Goal: Navigation & Orientation: Understand site structure

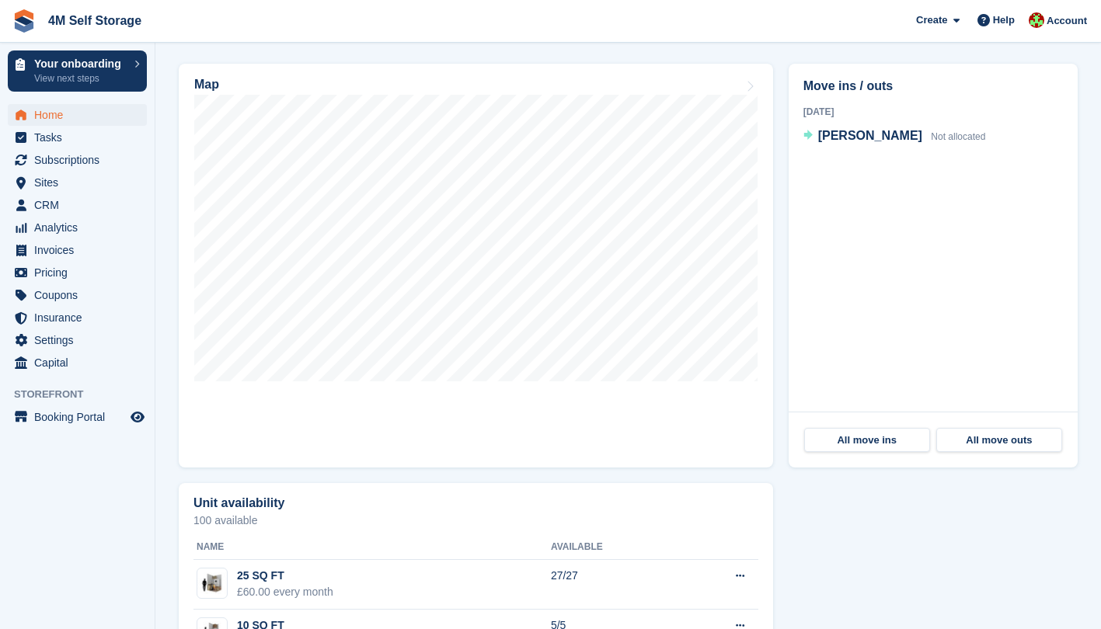
scroll to position [155, 0]
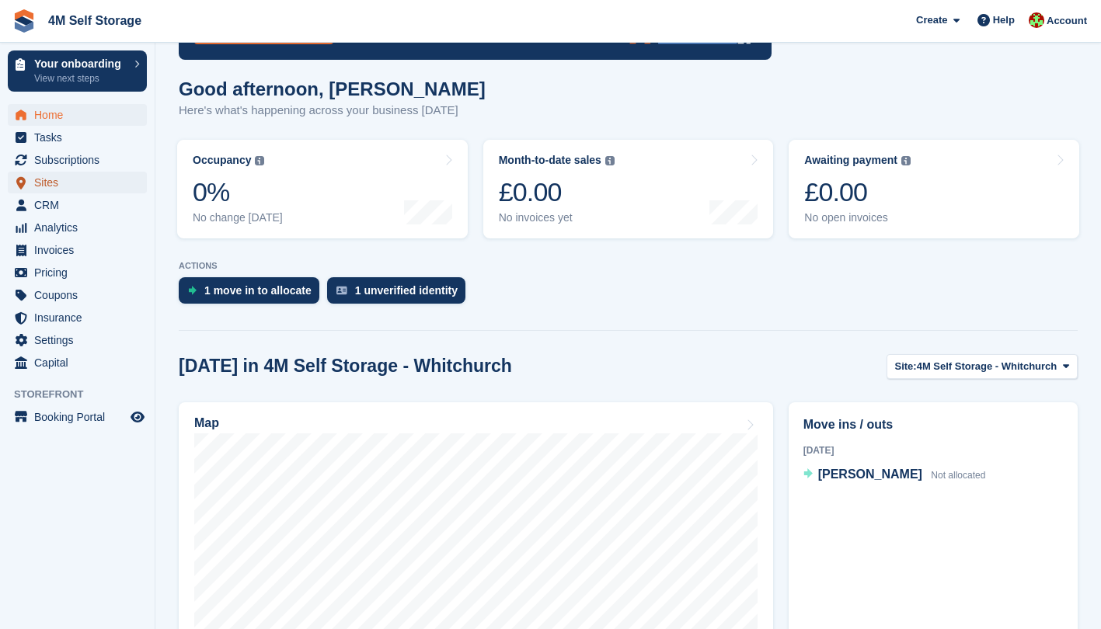
click at [61, 187] on span "Sites" at bounding box center [80, 183] width 93 height 22
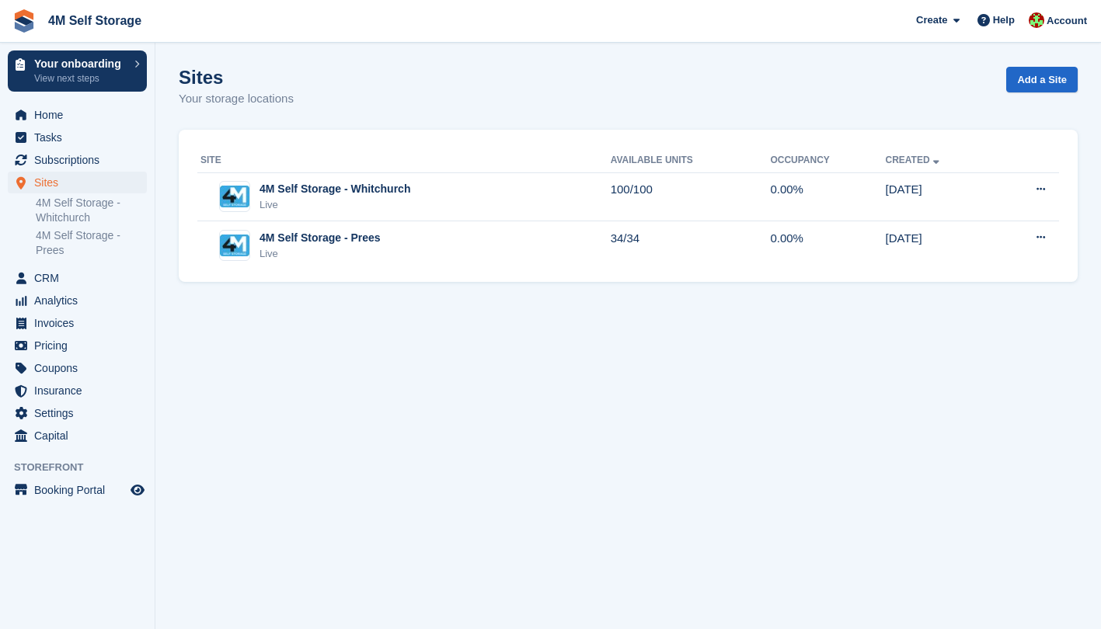
click at [317, 193] on div "4M Self Storage - Whitchurch" at bounding box center [335, 189] width 151 height 16
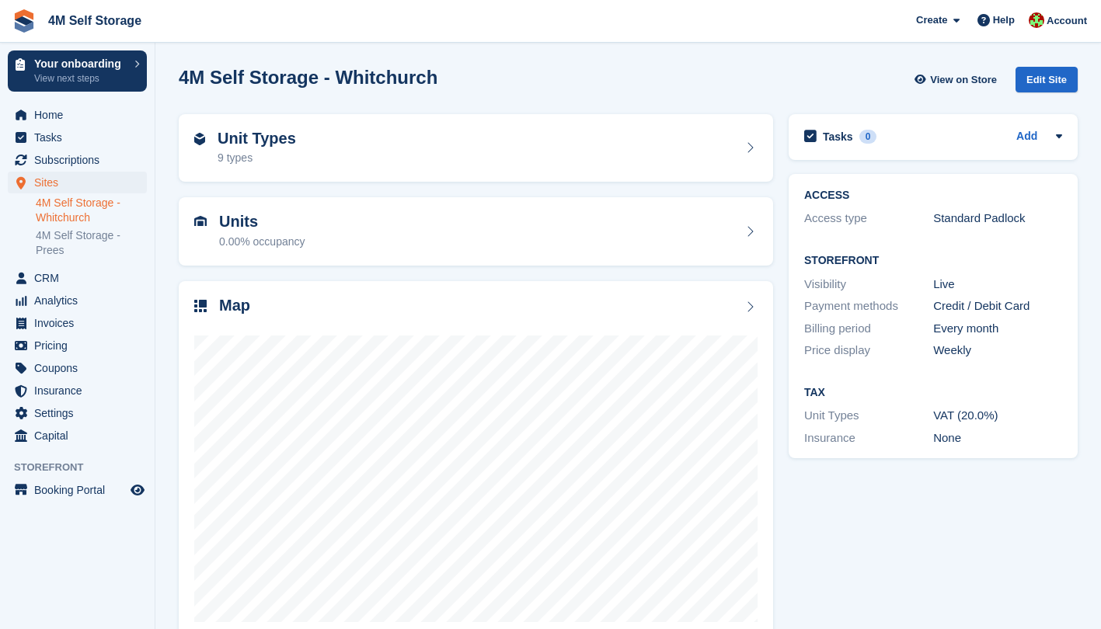
click at [302, 159] on div "Unit Types 9 types" at bounding box center [475, 148] width 563 height 37
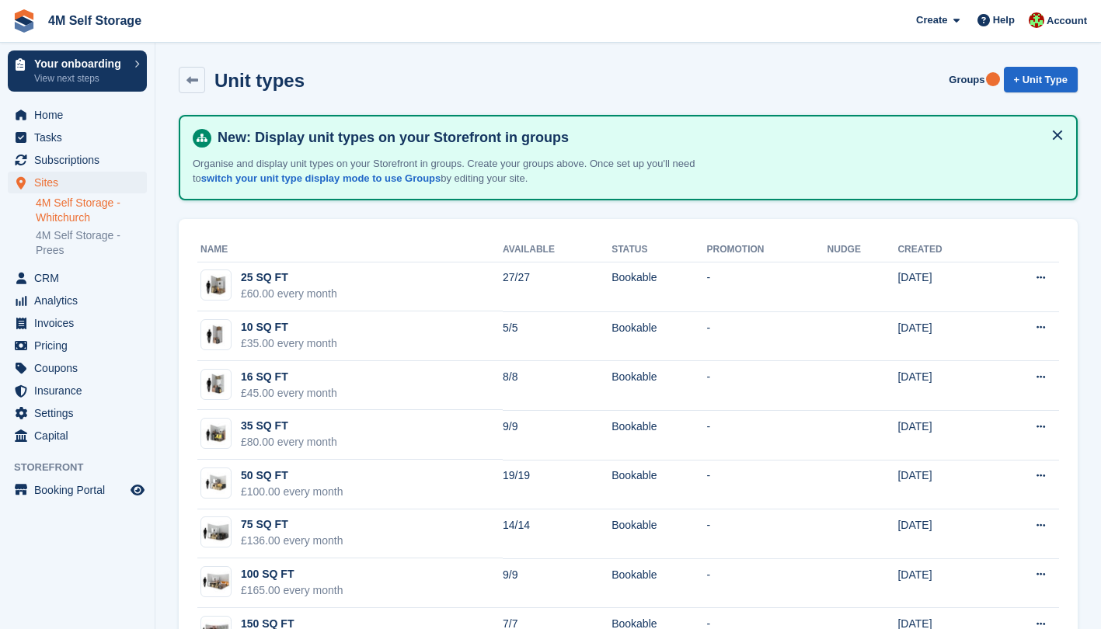
scroll to position [78, 0]
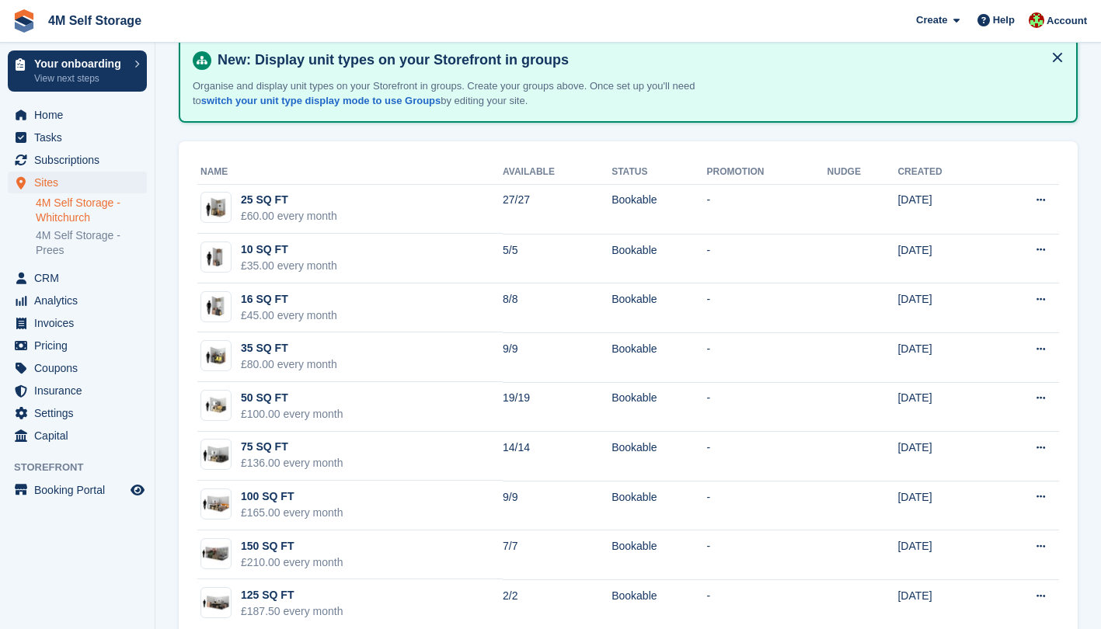
click at [224, 169] on th "Name" at bounding box center [349, 172] width 305 height 25
click at [1038, 200] on icon at bounding box center [1041, 200] width 9 height 10
click at [320, 204] on div "25 SQ FT" at bounding box center [289, 200] width 96 height 16
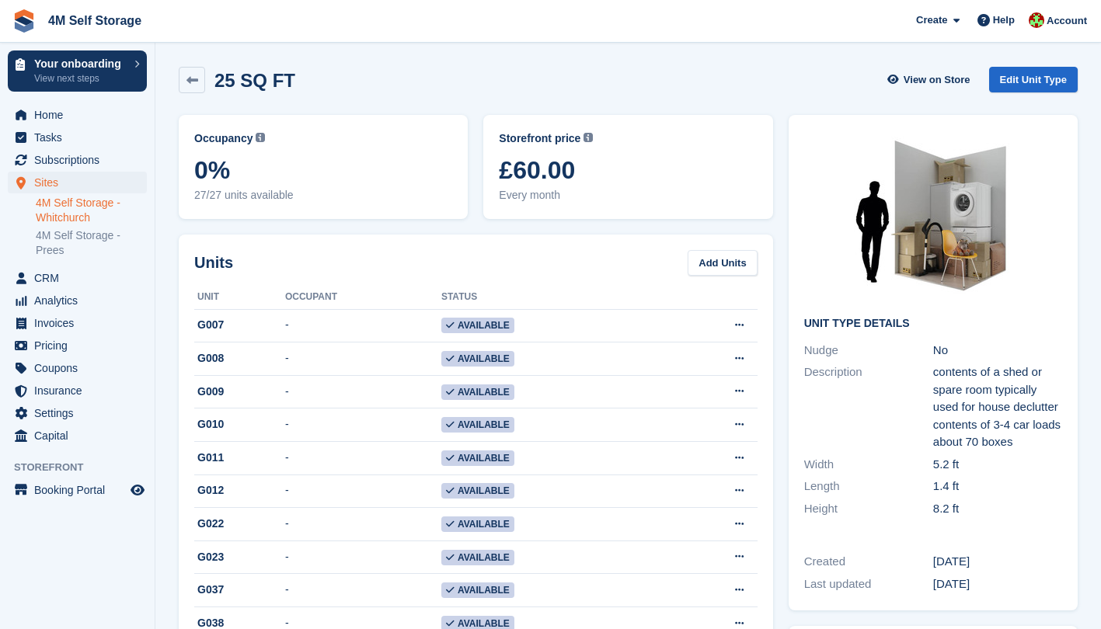
click at [59, 203] on link "4M Self Storage - Whitchurch" at bounding box center [91, 211] width 111 height 30
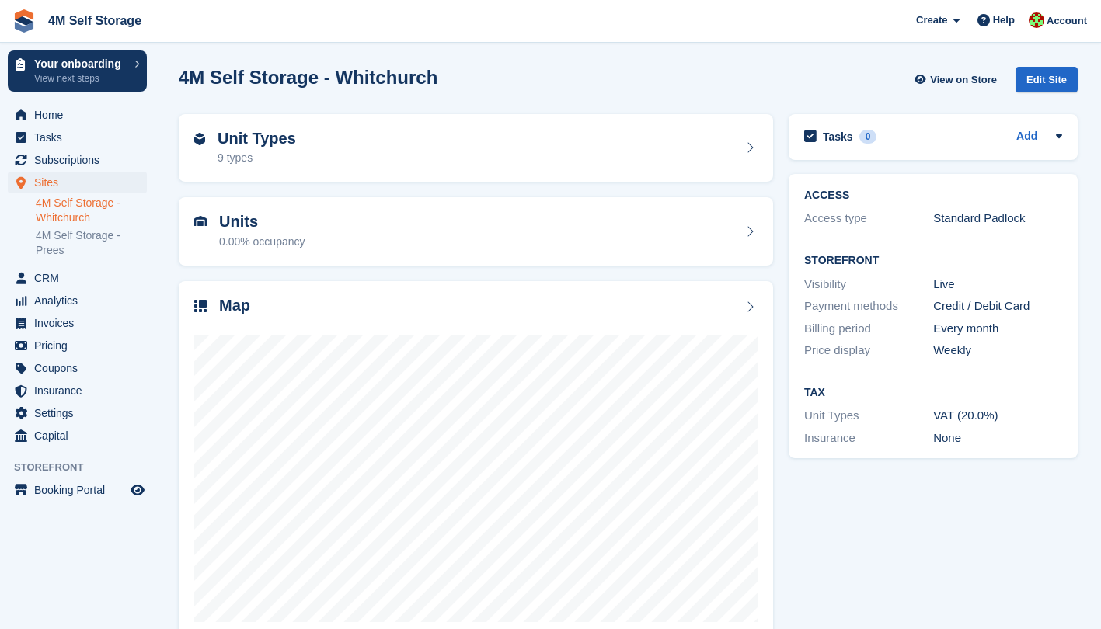
click at [282, 212] on div "Units 0.00% occupancy" at bounding box center [476, 231] width 594 height 68
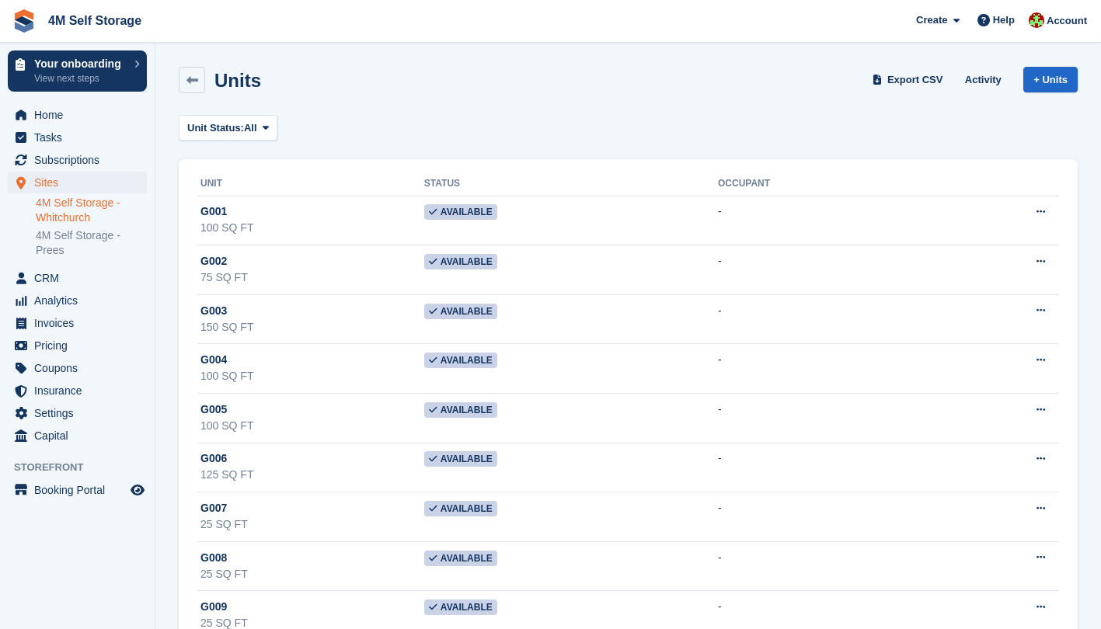
click at [83, 208] on link "4M Self Storage - Whitchurch" at bounding box center [91, 211] width 111 height 30
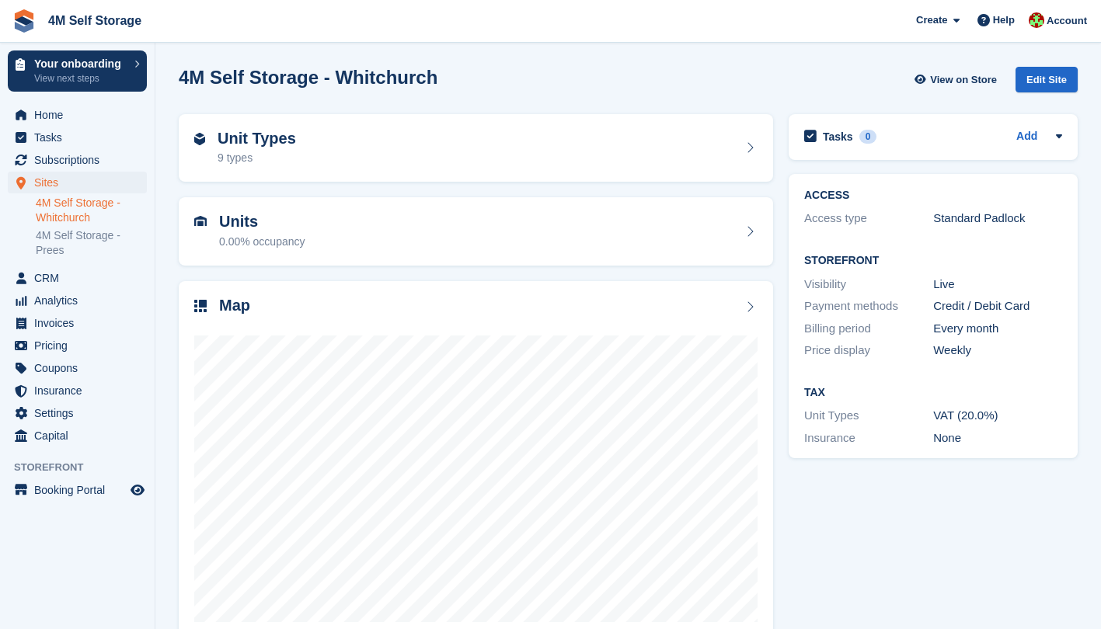
click at [326, 308] on div "Map" at bounding box center [475, 307] width 563 height 21
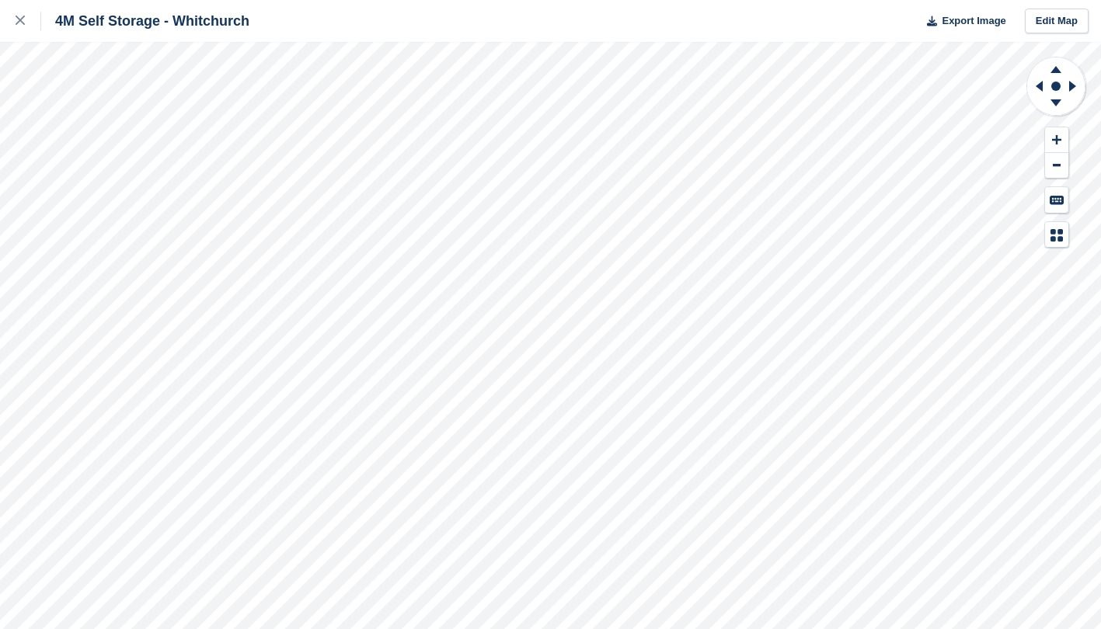
click at [23, 17] on icon at bounding box center [20, 20] width 9 height 9
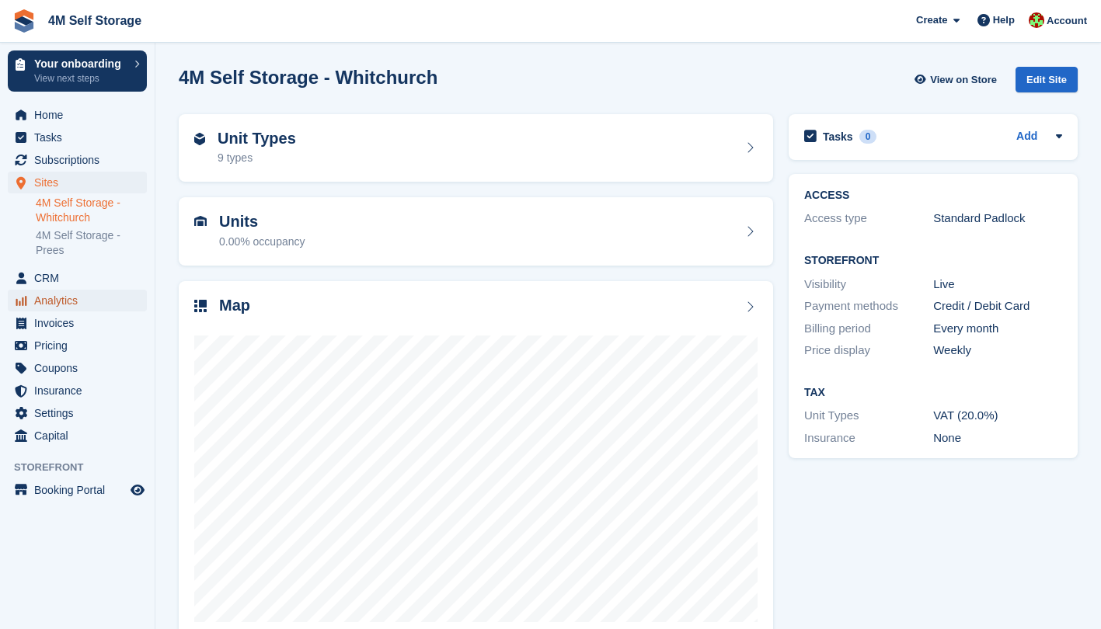
click at [54, 298] on span "Analytics" at bounding box center [80, 301] width 93 height 22
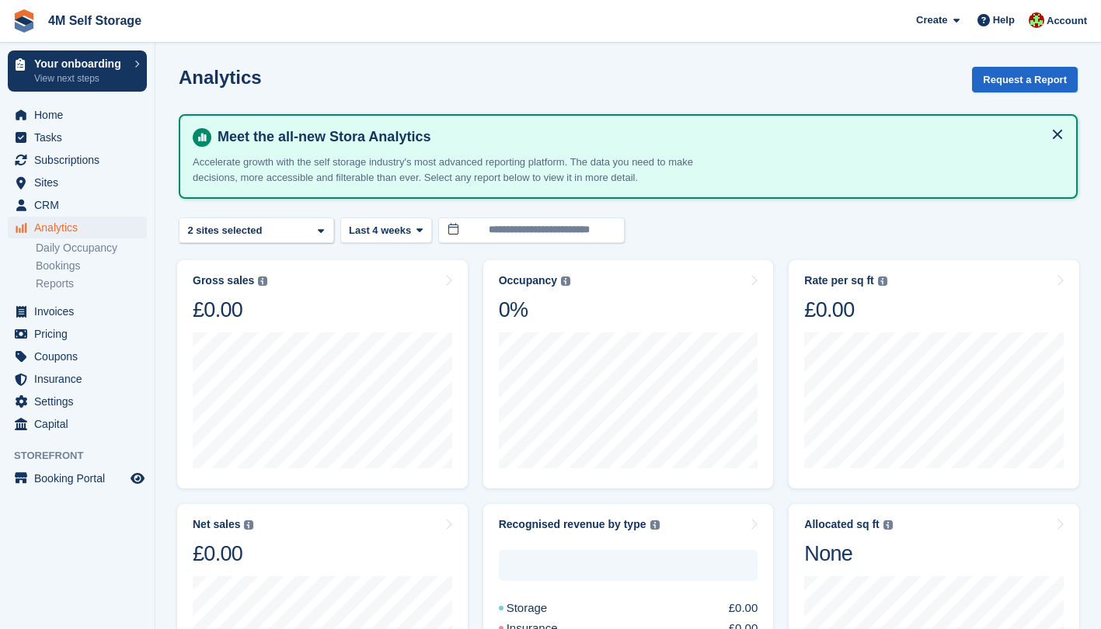
click at [138, 479] on icon "Preview store" at bounding box center [138, 478] width 14 height 12
